Goal: Information Seeking & Learning: Learn about a topic

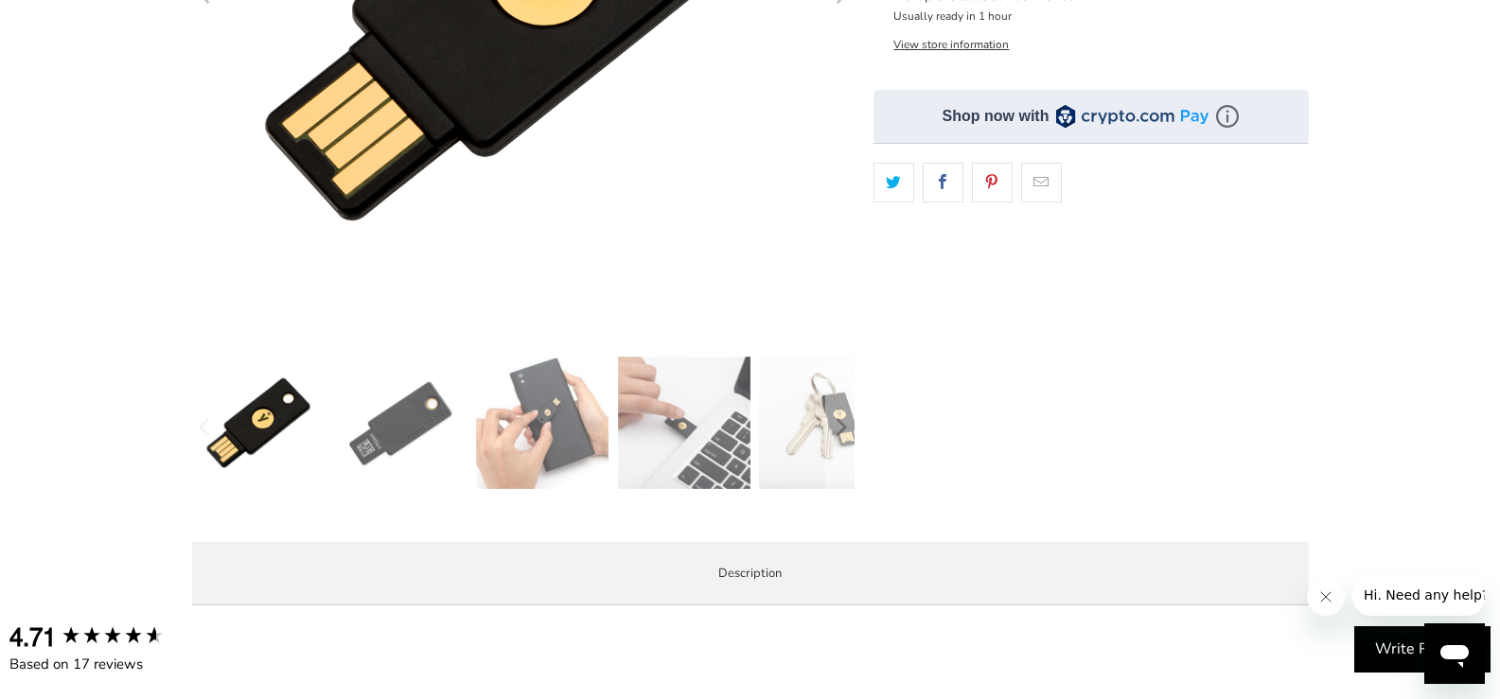
scroll to position [473, 0]
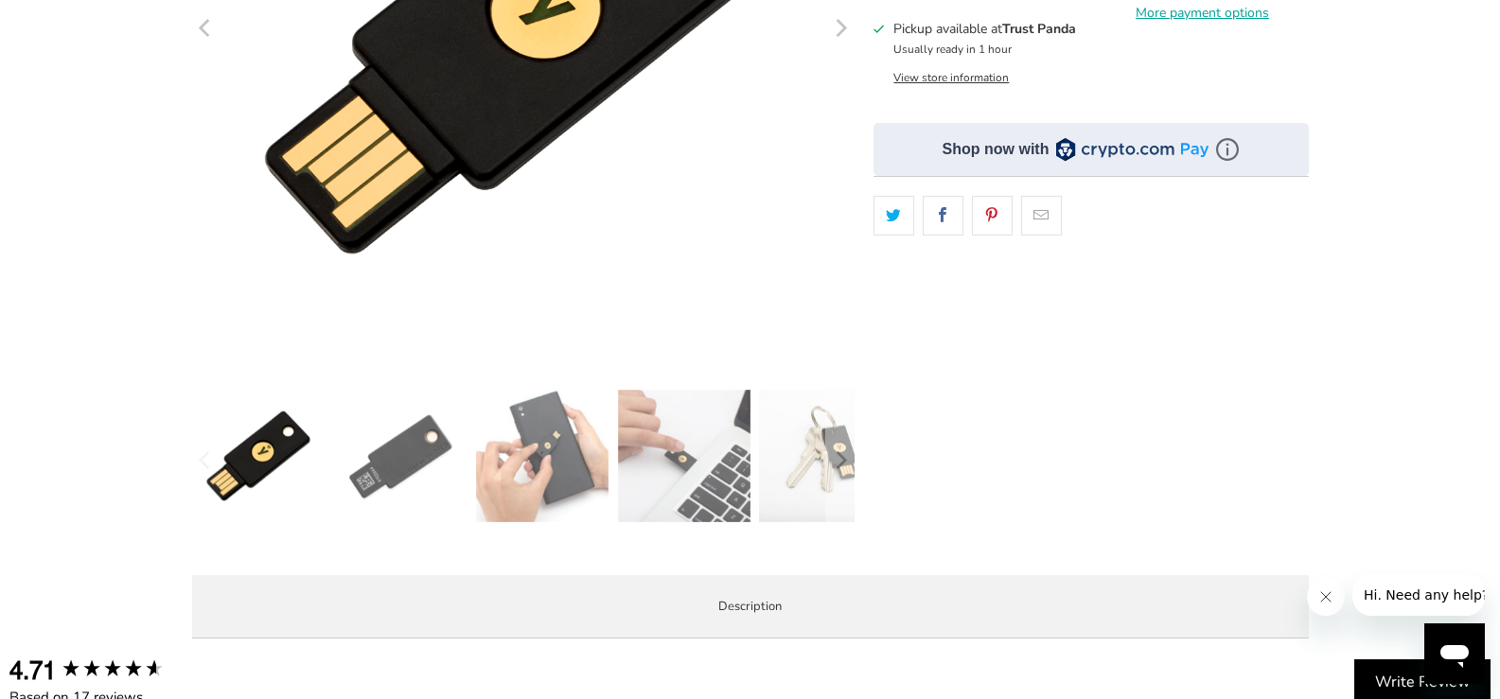
click at [688, 470] on img at bounding box center [684, 456] width 132 height 132
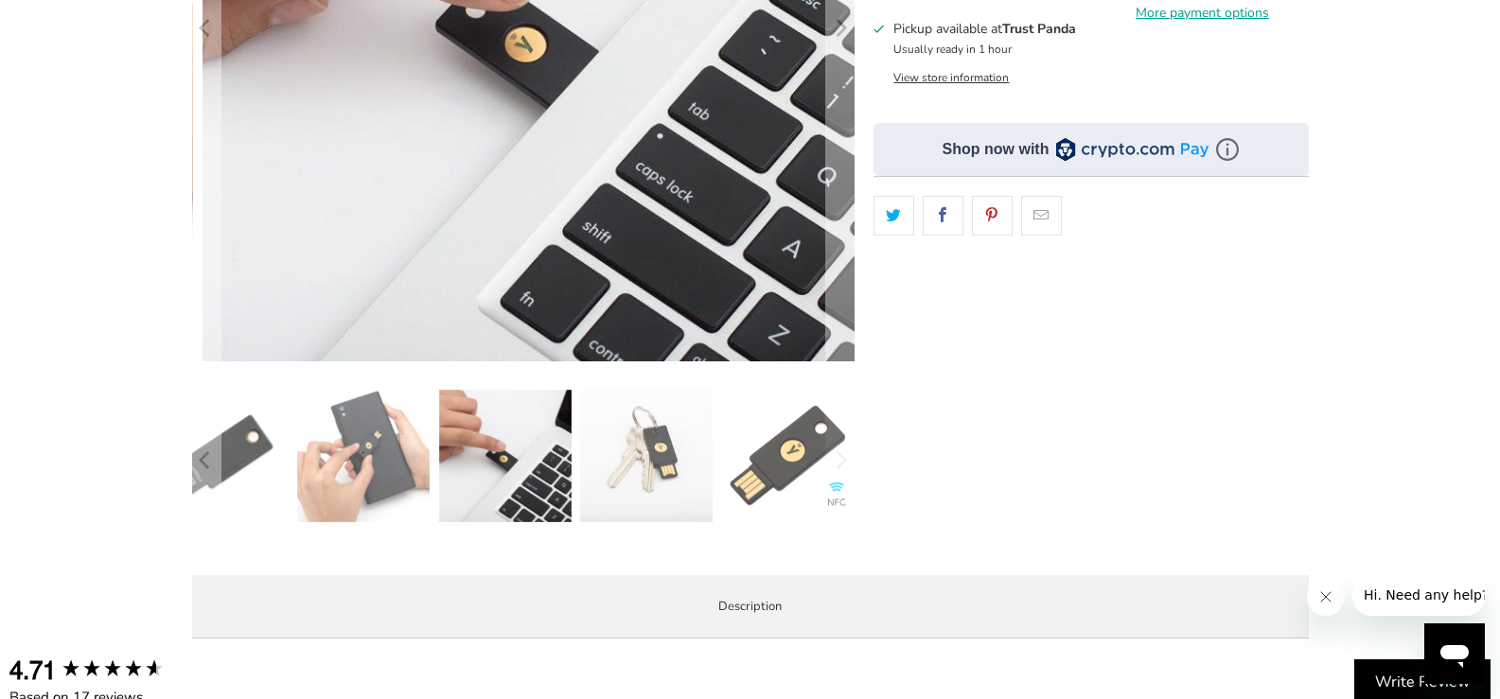
click at [671, 484] on img at bounding box center [646, 456] width 132 height 132
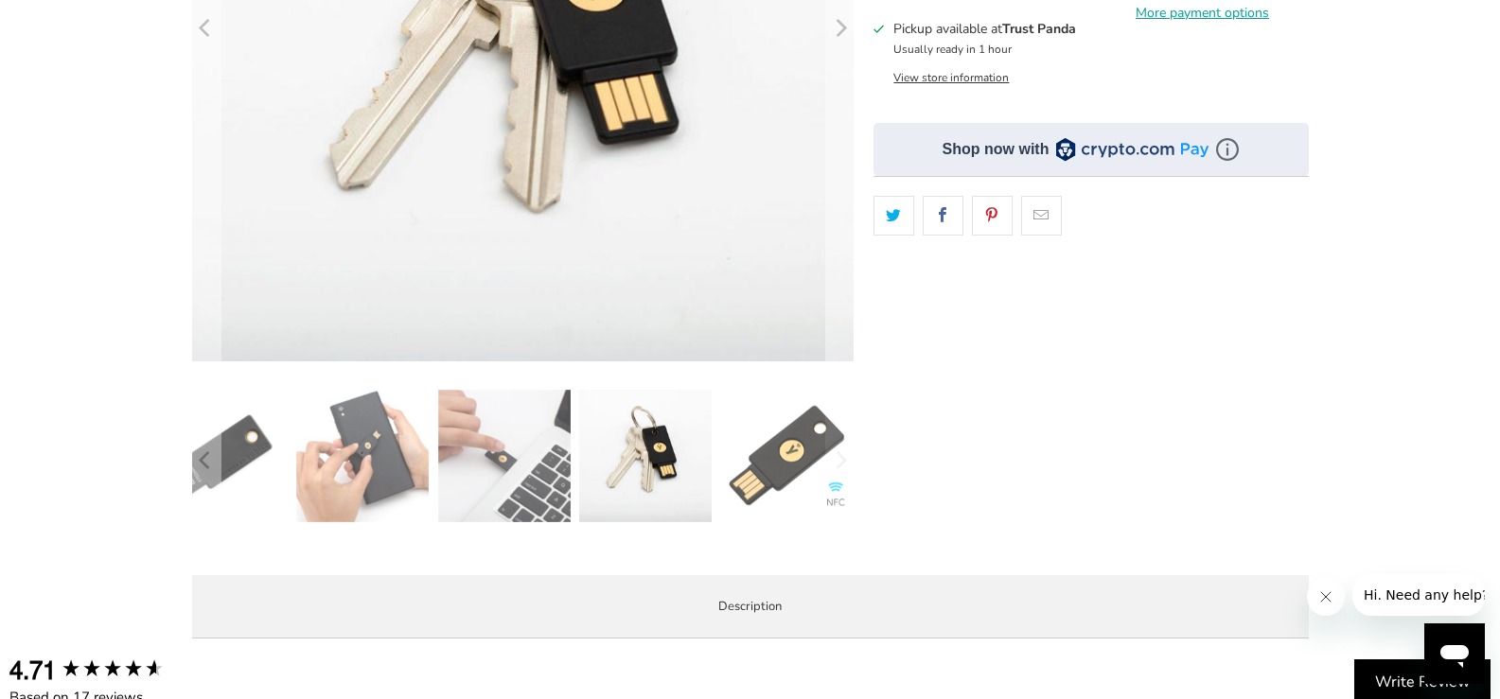
click at [533, 488] on img at bounding box center [504, 456] width 132 height 132
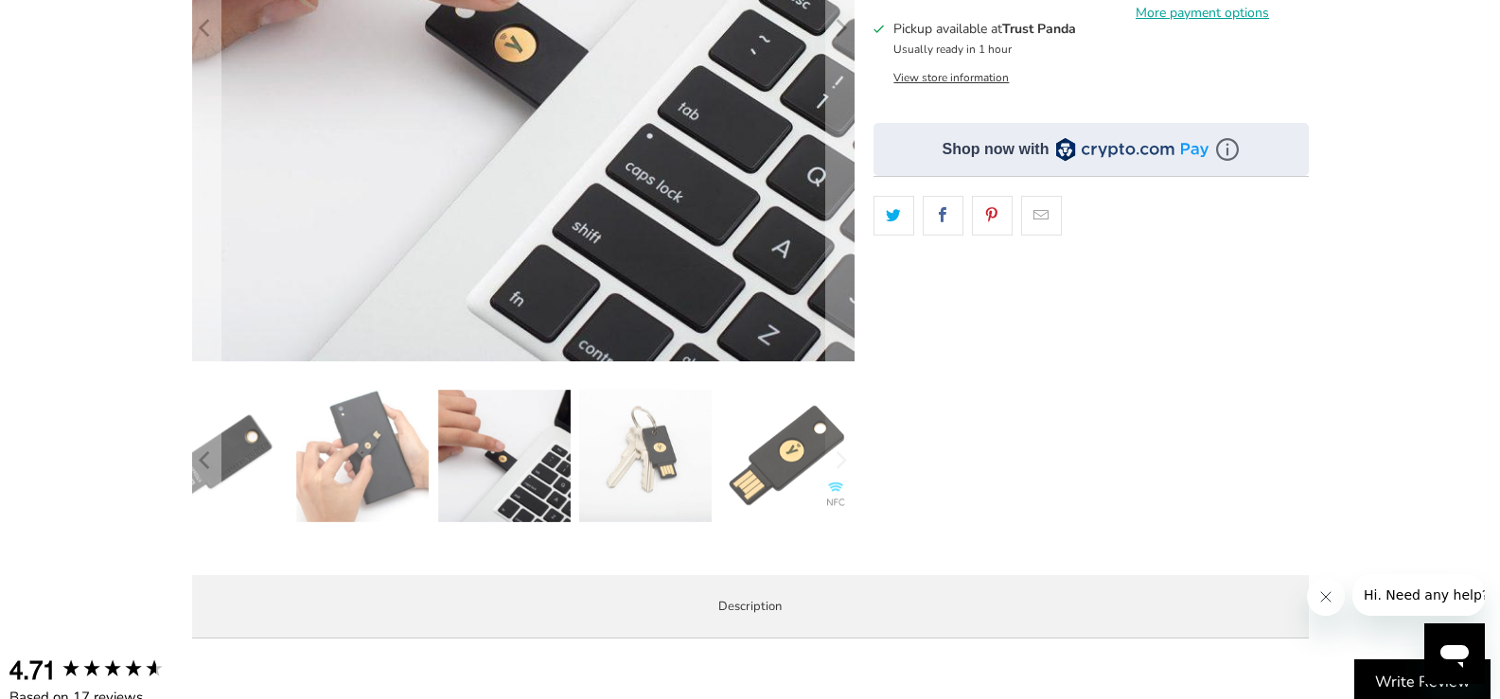
click at [374, 452] on img at bounding box center [362, 456] width 132 height 132
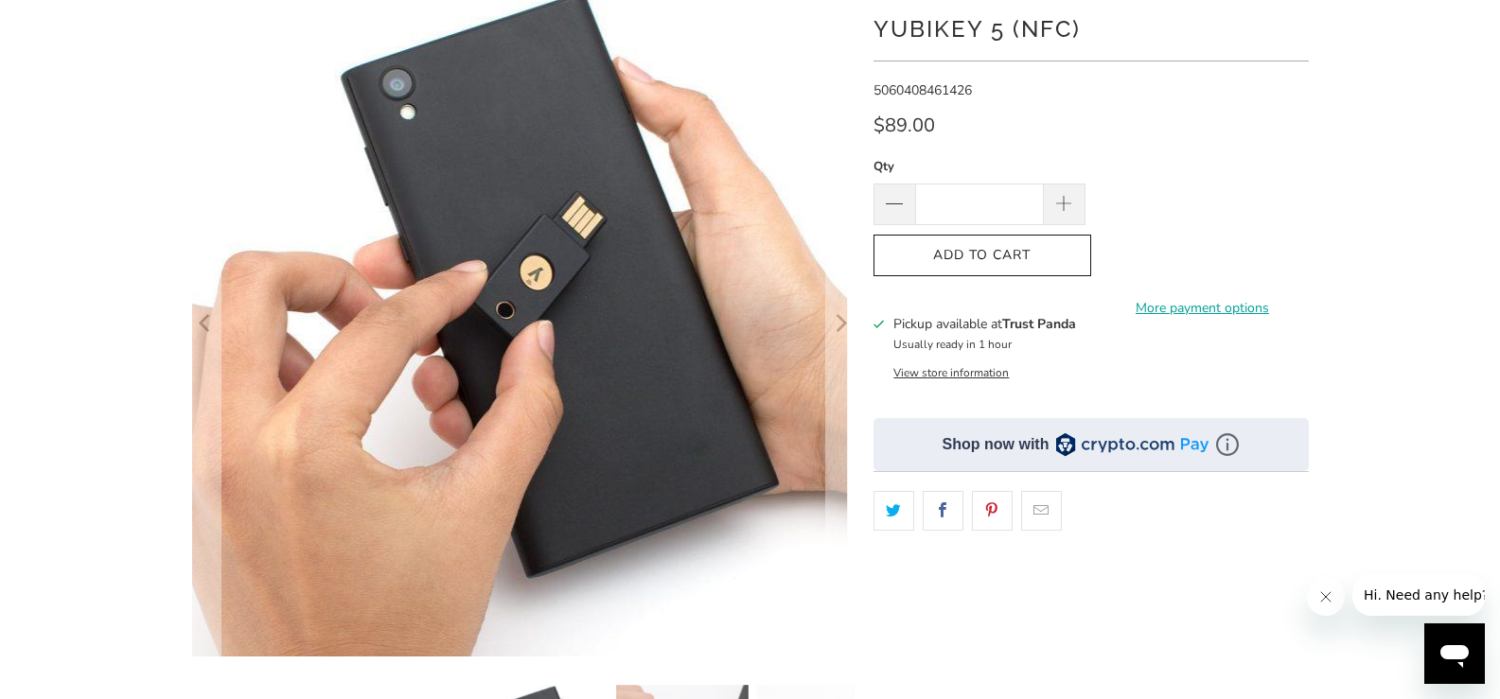
scroll to position [0, 0]
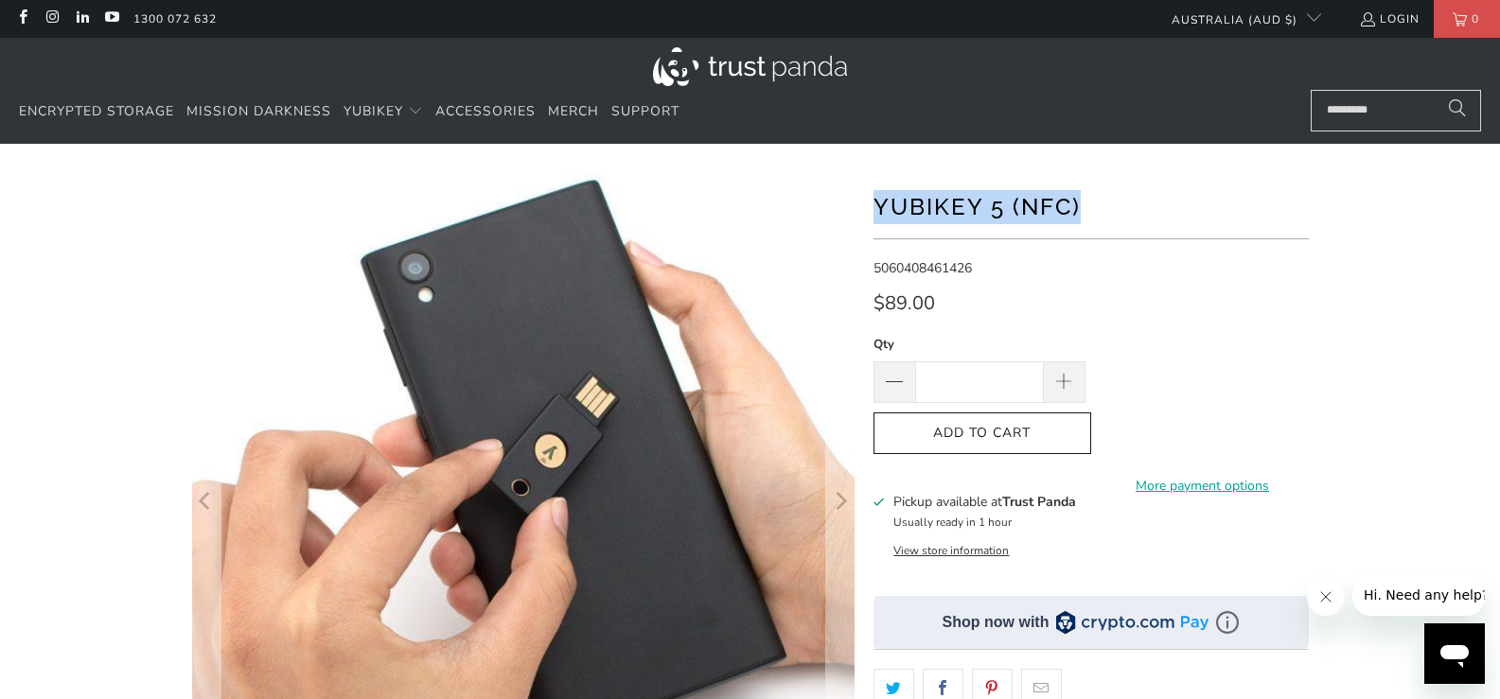
drag, startPoint x: 876, startPoint y: 204, endPoint x: 1076, endPoint y: 208, distance: 199.7
click at [1076, 208] on h1 "YubiKey 5 (NFC)" at bounding box center [1090, 205] width 435 height 38
drag, startPoint x: 1038, startPoint y: 206, endPoint x: 939, endPoint y: 198, distance: 99.7
click at [939, 198] on h1 "YubiKey 5 (NFC)" at bounding box center [1090, 205] width 435 height 38
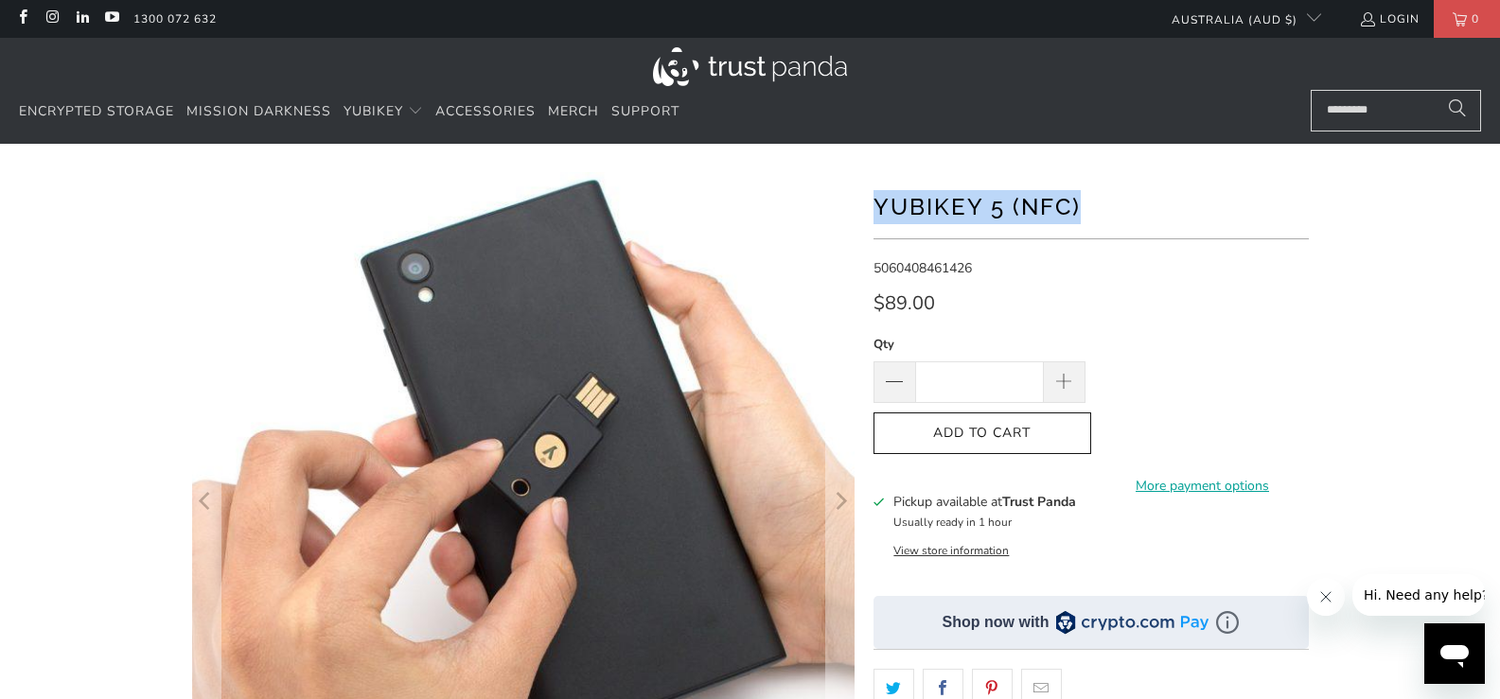
drag, startPoint x: 875, startPoint y: 202, endPoint x: 1081, endPoint y: 208, distance: 205.4
click at [1081, 208] on h1 "YubiKey 5 (NFC)" at bounding box center [1090, 205] width 435 height 38
copy h1 "YubiKey 5 (NFC)"
